Goal: Check status: Check status

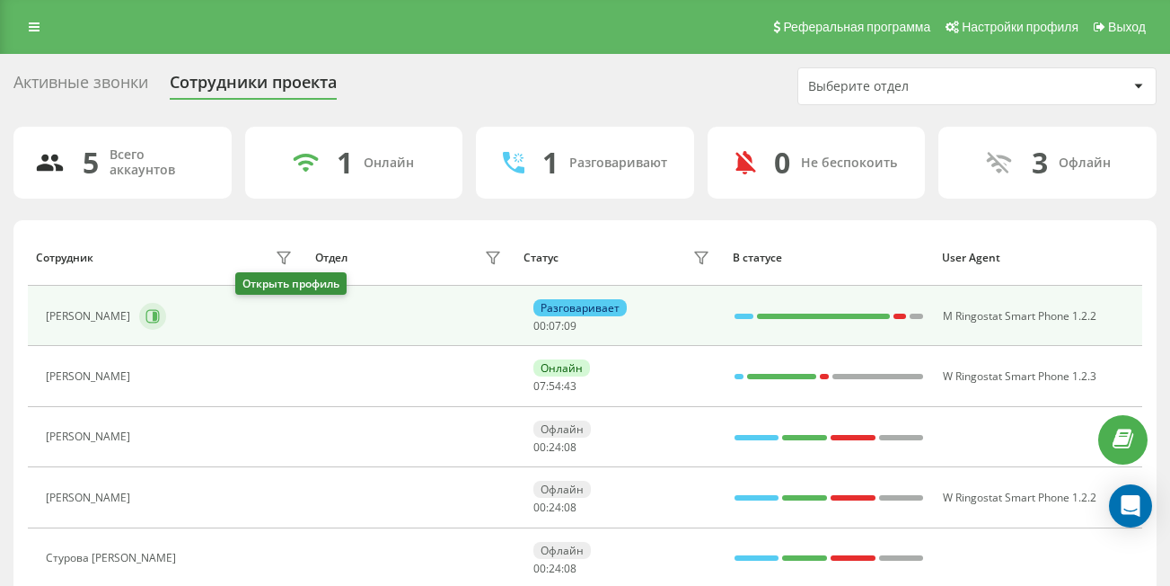
click at [160, 316] on icon at bounding box center [152, 315] width 13 height 13
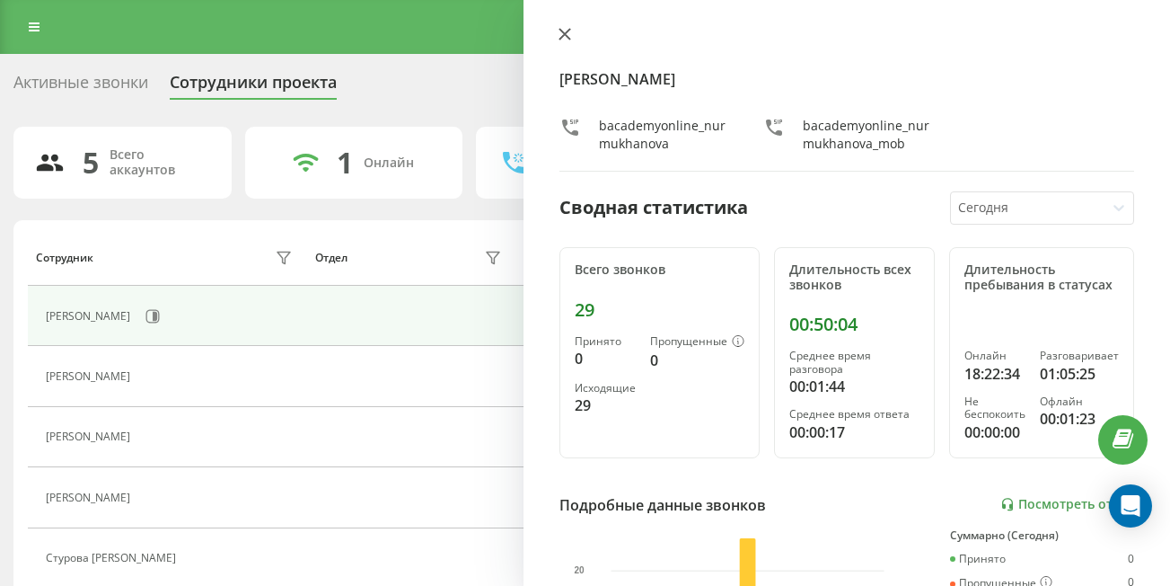
click at [572, 41] on button at bounding box center [564, 35] width 23 height 17
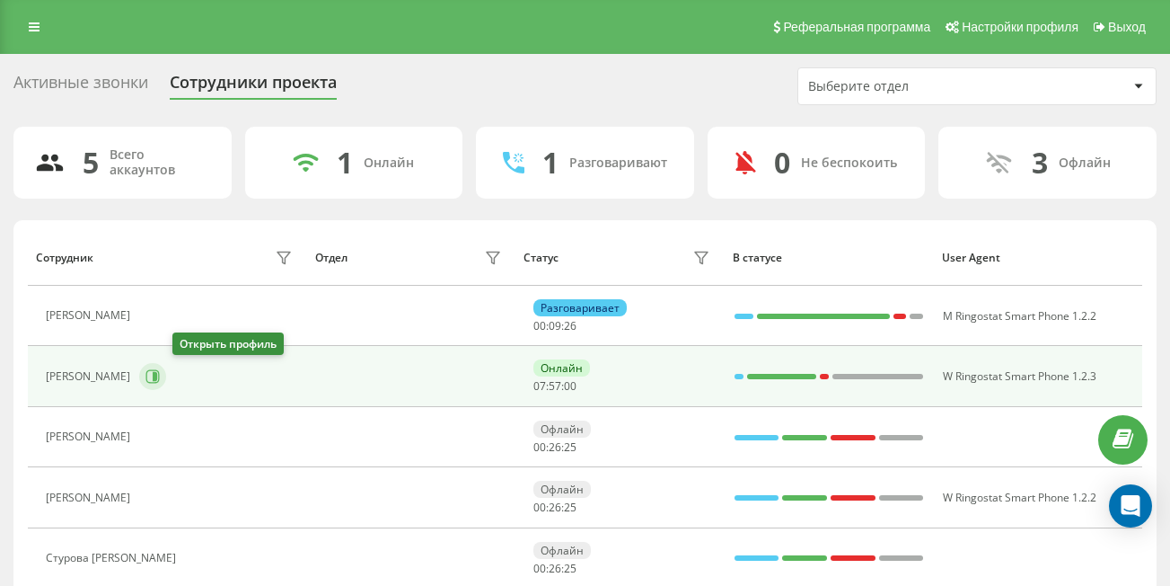
click at [157, 377] on icon at bounding box center [155, 376] width 4 height 9
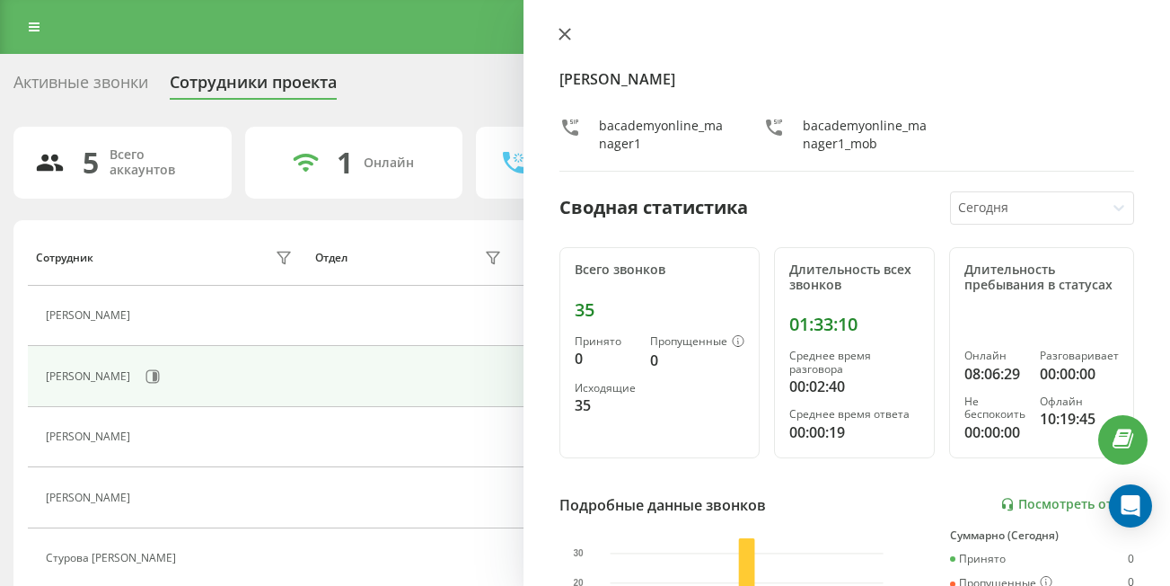
click at [562, 38] on icon at bounding box center [565, 34] width 11 height 11
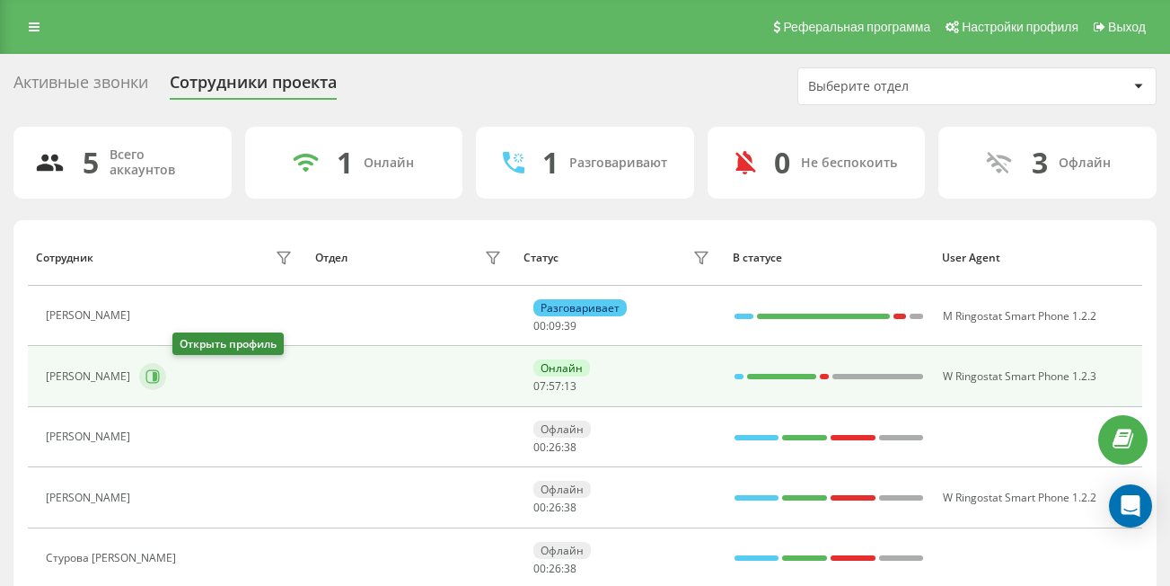
click at [160, 381] on icon at bounding box center [152, 376] width 14 height 14
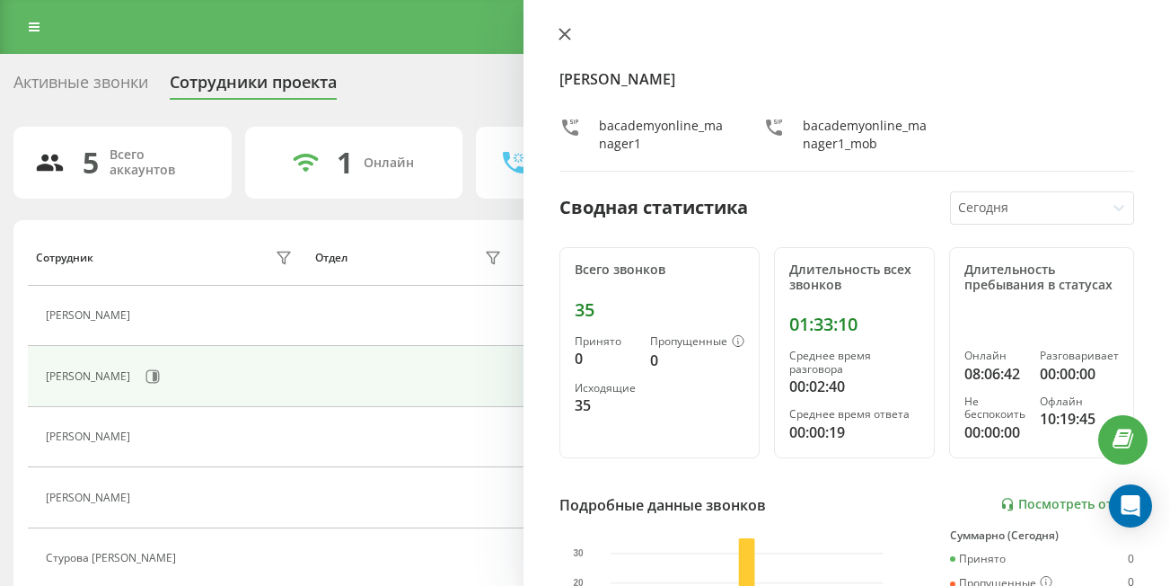
click at [560, 41] on button at bounding box center [564, 35] width 23 height 17
